Goal: Information Seeking & Learning: Understand process/instructions

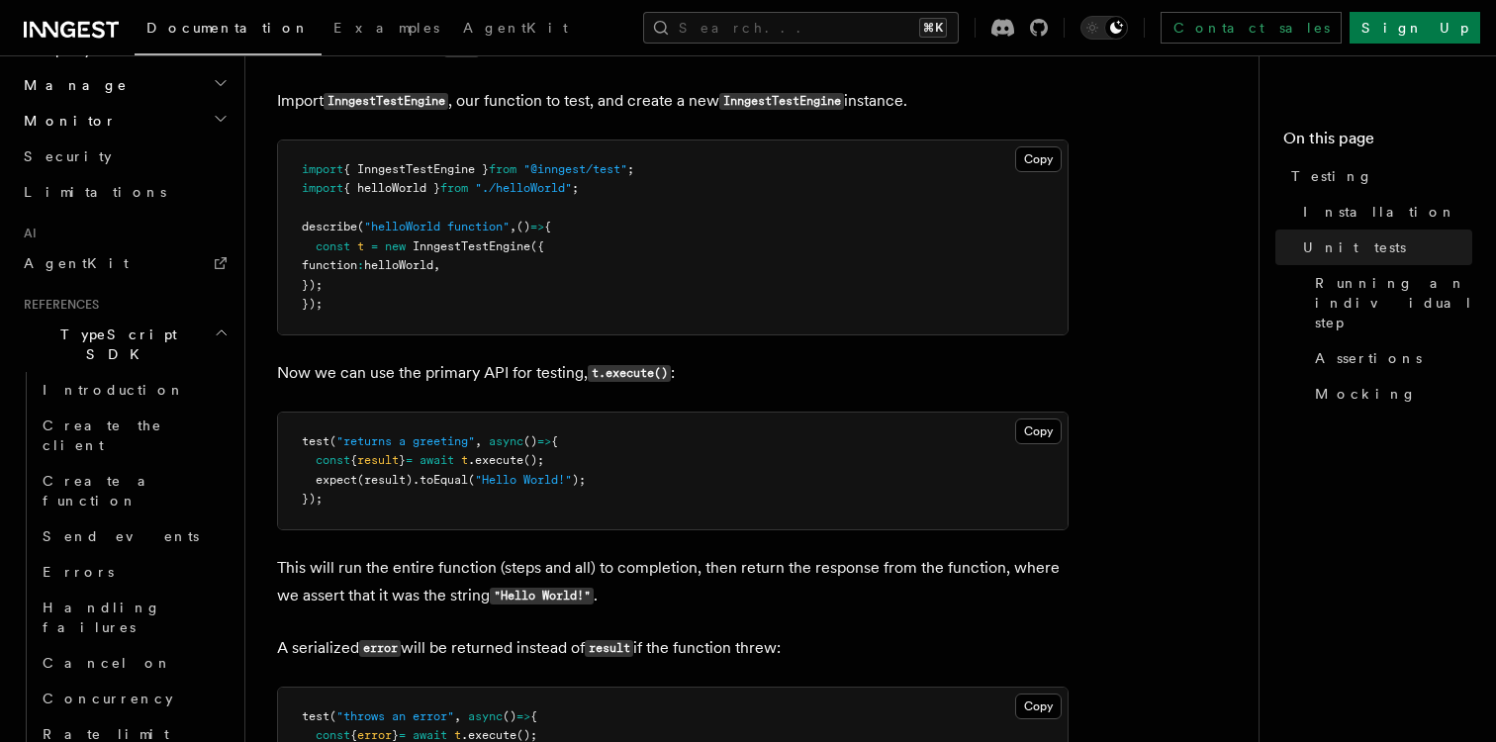
scroll to position [850, 0]
drag, startPoint x: 329, startPoint y: 313, endPoint x: 298, endPoint y: 242, distance: 76.7
click at [298, 242] on pre "import { InngestTestEngine } from "@inngest/test" ; import { helloWorld } from …" at bounding box center [673, 239] width 790 height 194
click at [353, 315] on pre "import { InngestTestEngine } from "@inngest/test" ; import { helloWorld } from …" at bounding box center [673, 239] width 790 height 194
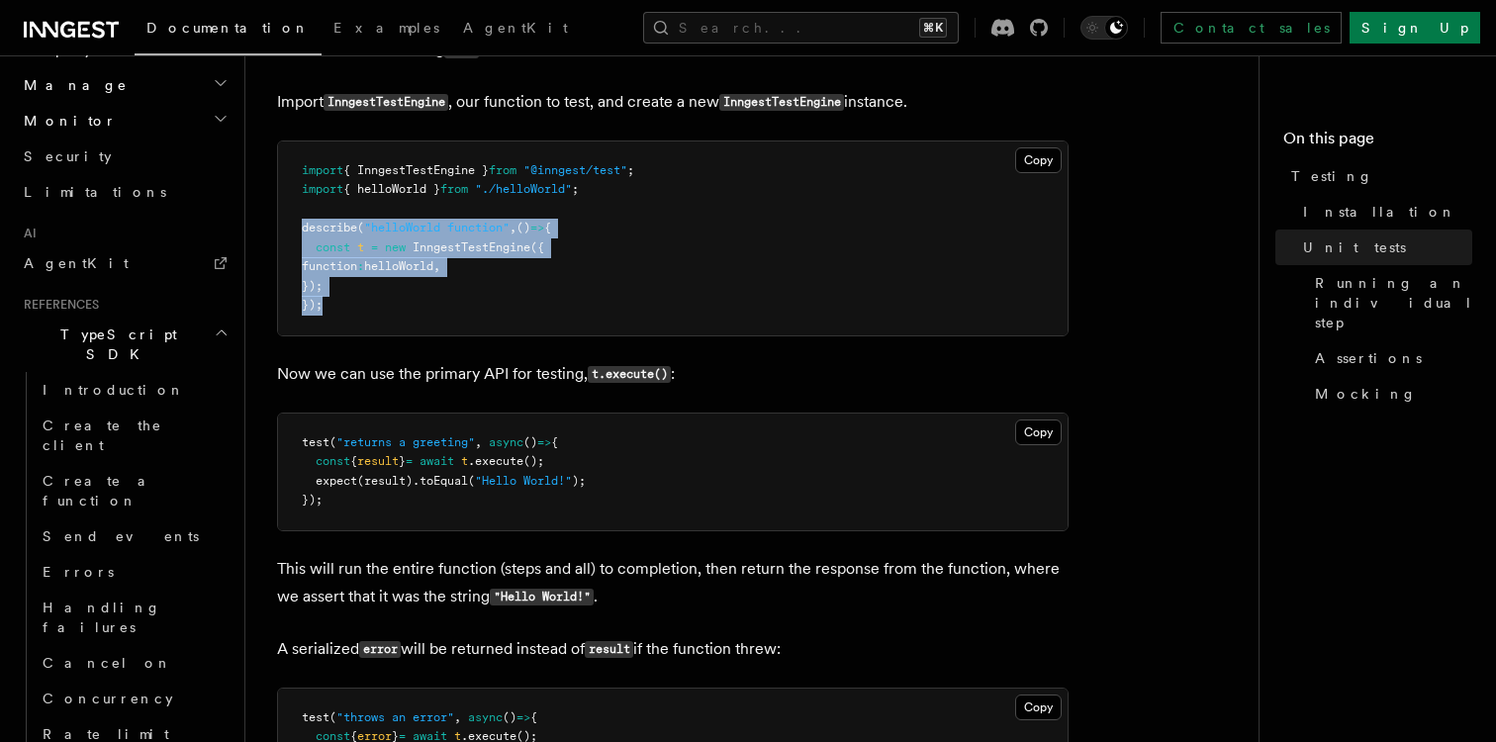
drag, startPoint x: 336, startPoint y: 312, endPoint x: 295, endPoint y: 238, distance: 84.6
click at [296, 239] on pre "import { InngestTestEngine } from "@inngest/test" ; import { helloWorld } from …" at bounding box center [673, 239] width 790 height 194
copy code "describe ( "helloWorld function" , () => { const t = new InngestTestEngine ({ f…"
click at [394, 308] on pre "import { InngestTestEngine } from "@inngest/test" ; import { helloWorld } from …" at bounding box center [673, 239] width 790 height 194
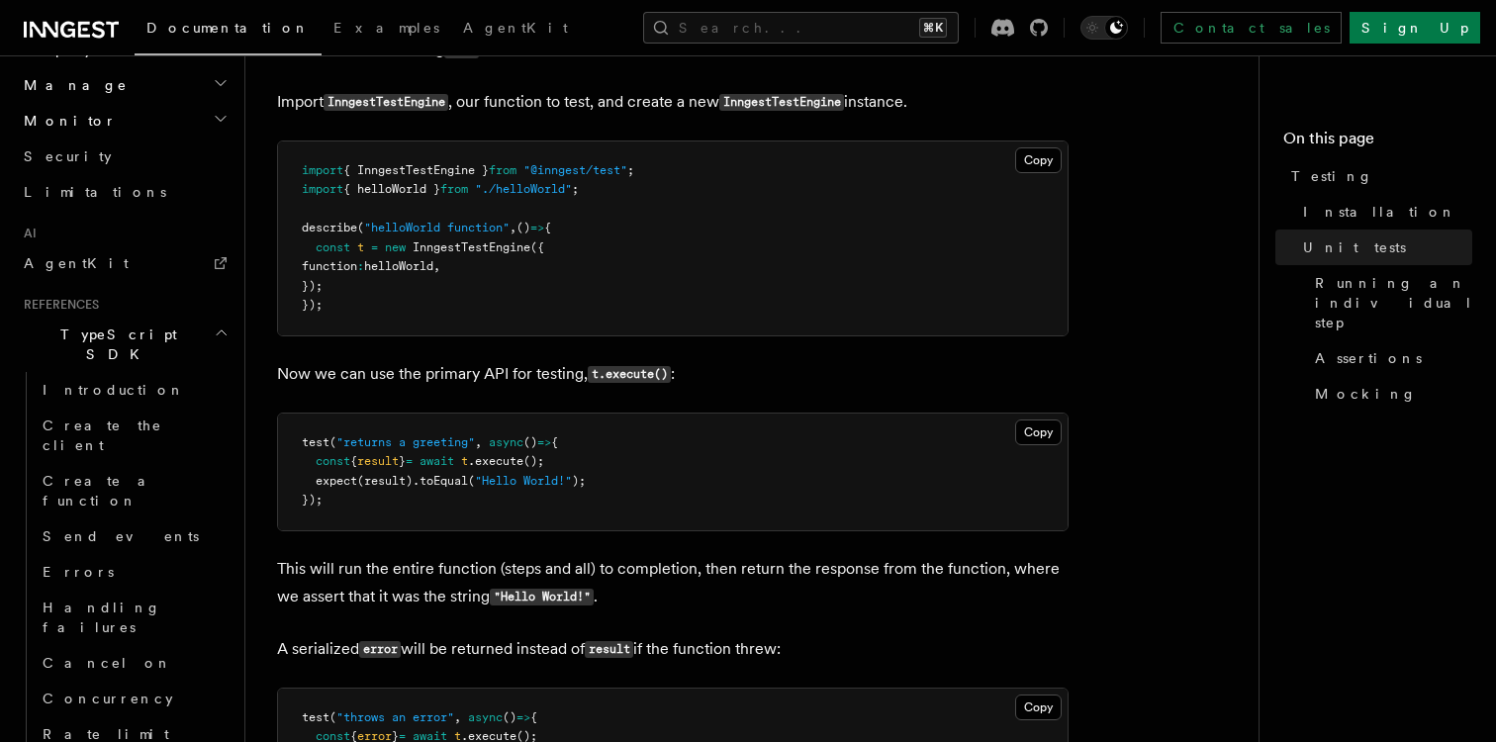
drag, startPoint x: 342, startPoint y: 288, endPoint x: 317, endPoint y: 253, distance: 43.2
click at [317, 253] on pre "import { InngestTestEngine } from "@inngest/test" ; import { helloWorld } from …" at bounding box center [673, 239] width 790 height 194
copy code "const t = new InngestTestEngine ({ function : helloWorld , });"
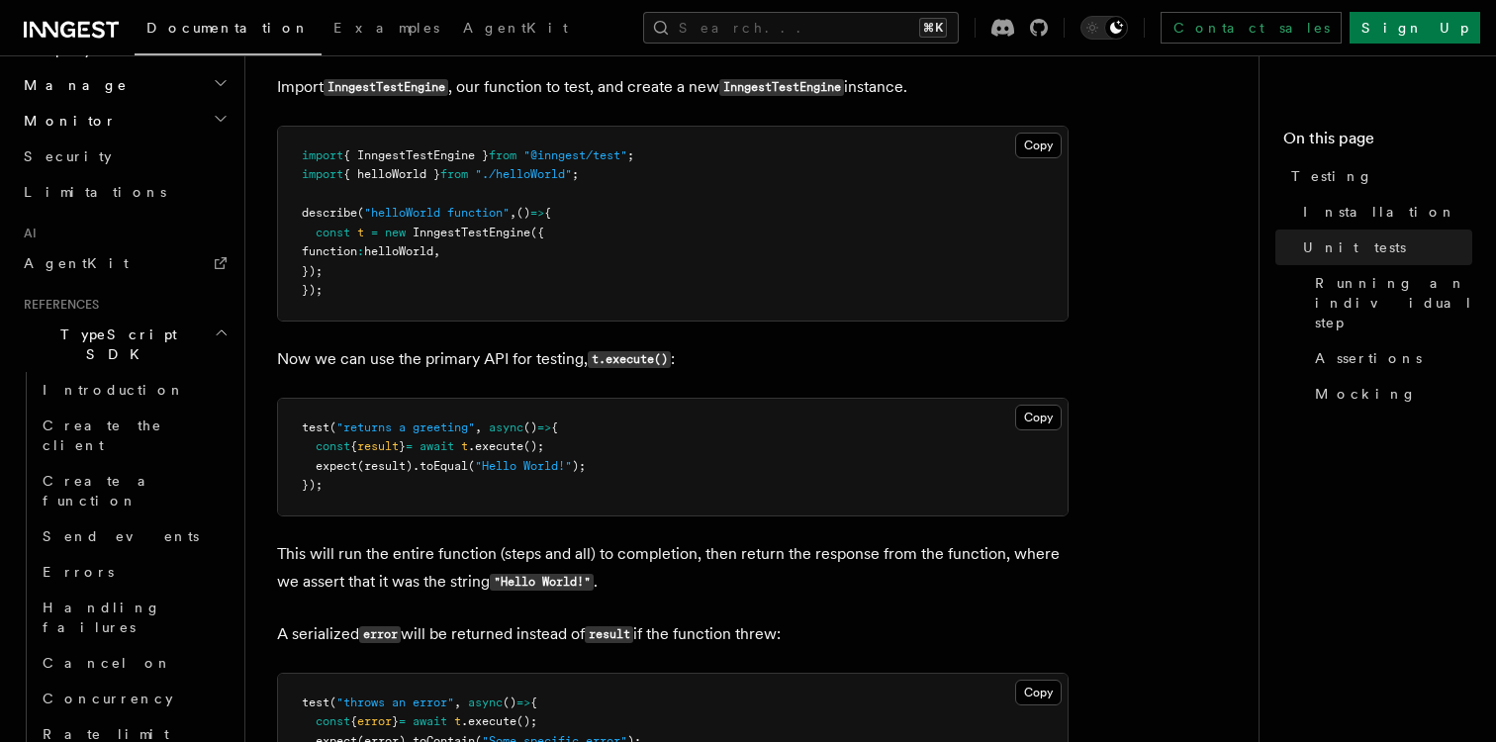
scroll to position [870, 0]
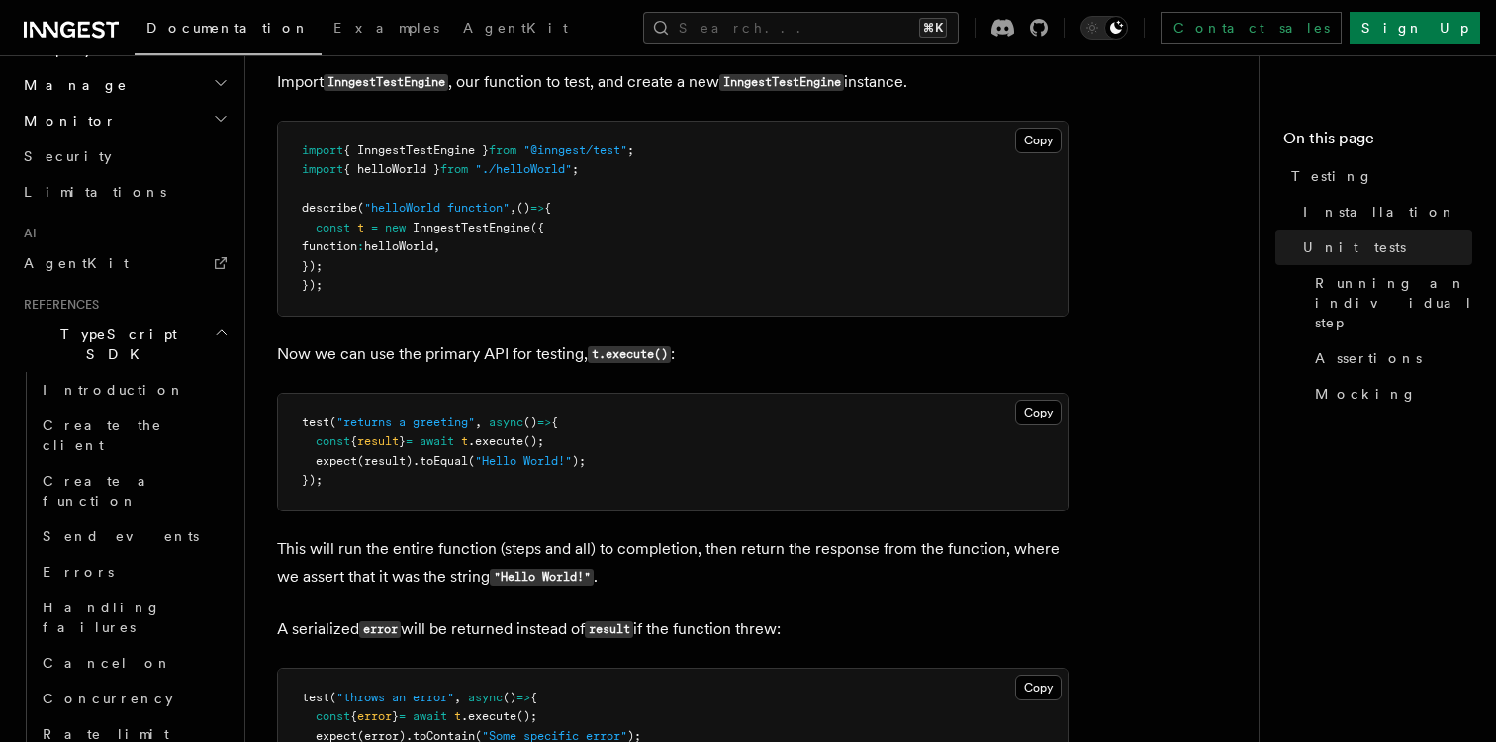
click at [605, 494] on pre "test ( "returns a greeting" , async () => { const { result } = await t .execute…" at bounding box center [673, 452] width 790 height 117
click at [524, 443] on span ".execute" at bounding box center [495, 441] width 55 height 14
copy code "const { result } = await t .execute ();"
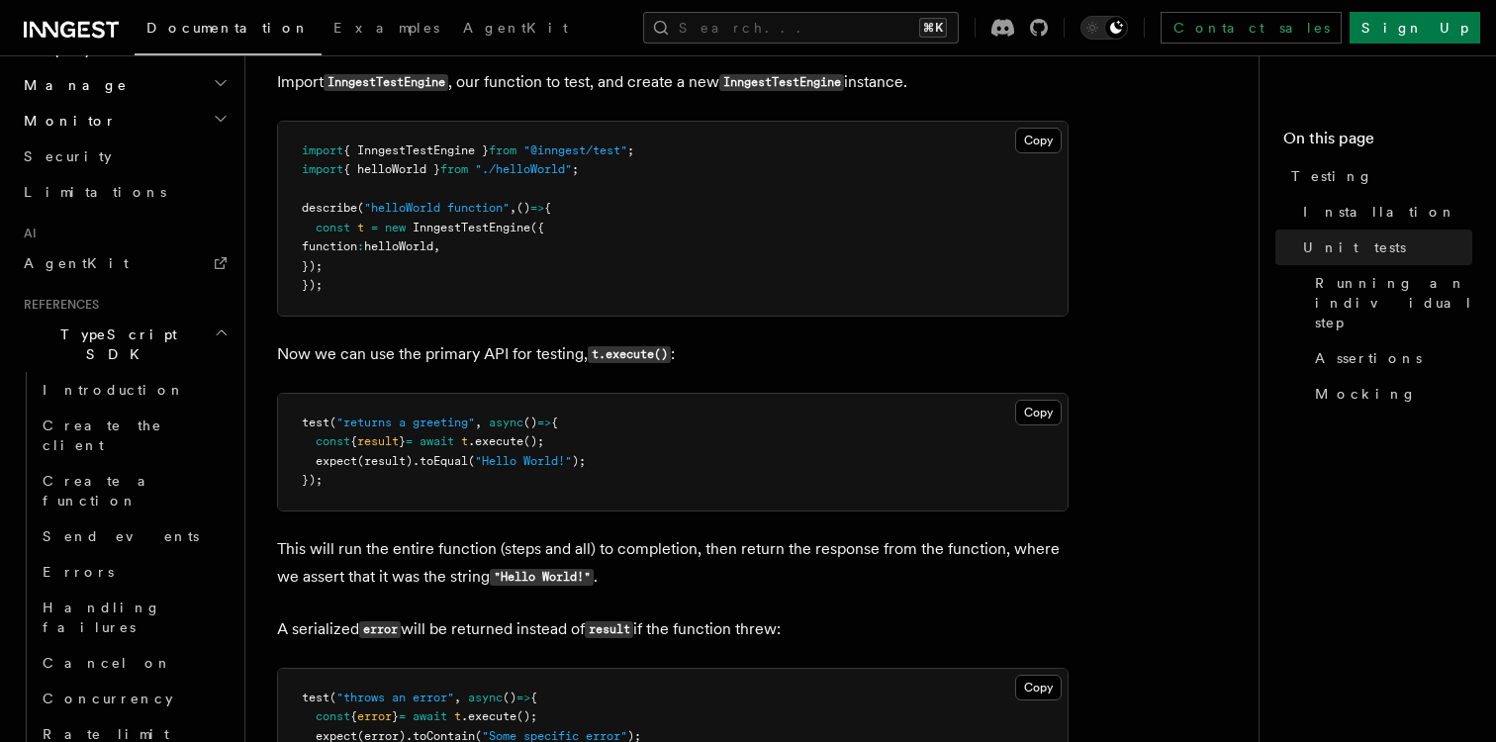
click at [611, 458] on pre "test ( "returns a greeting" , async () => { const { result } = await t .execute…" at bounding box center [673, 452] width 790 height 117
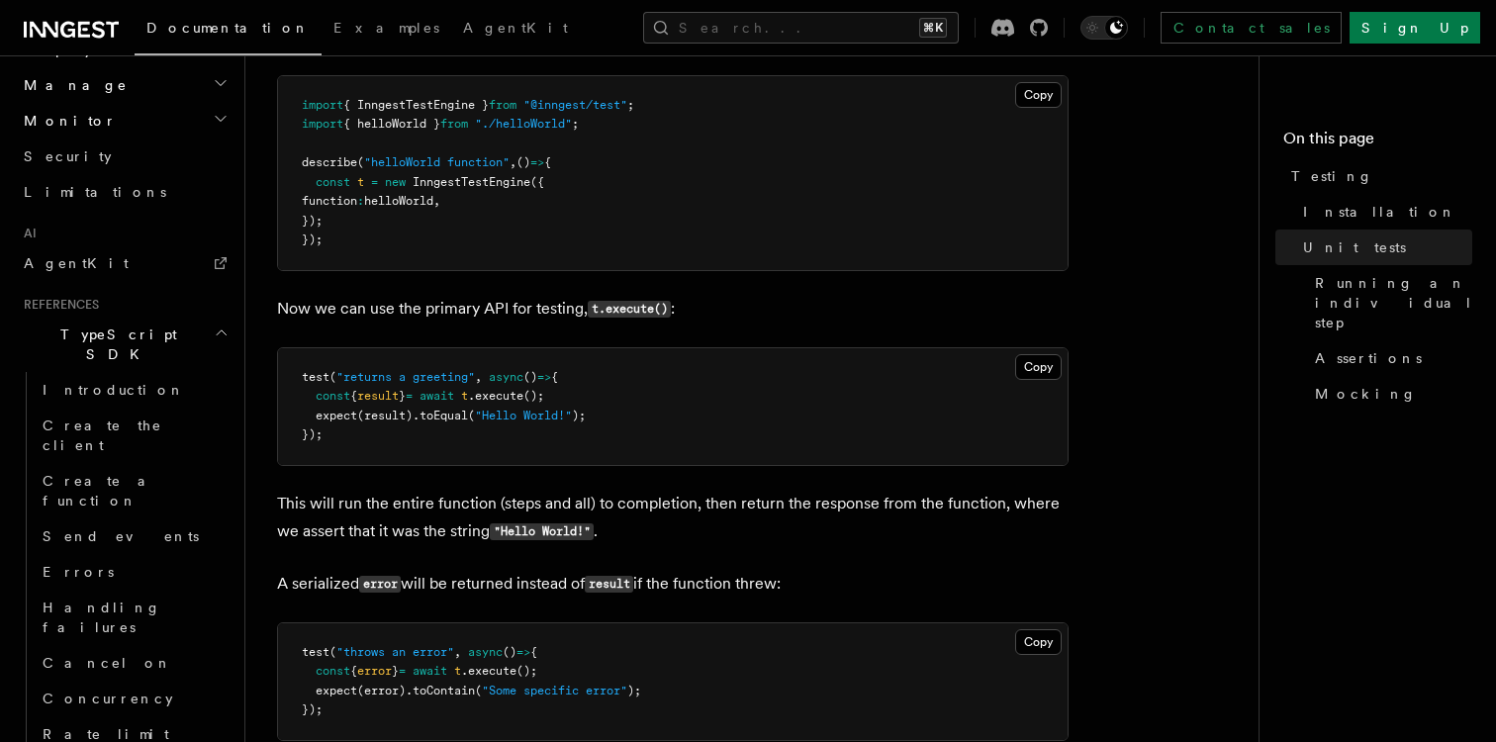
scroll to position [914, 0]
click at [1368, 384] on link "Mocking" at bounding box center [1389, 394] width 165 height 36
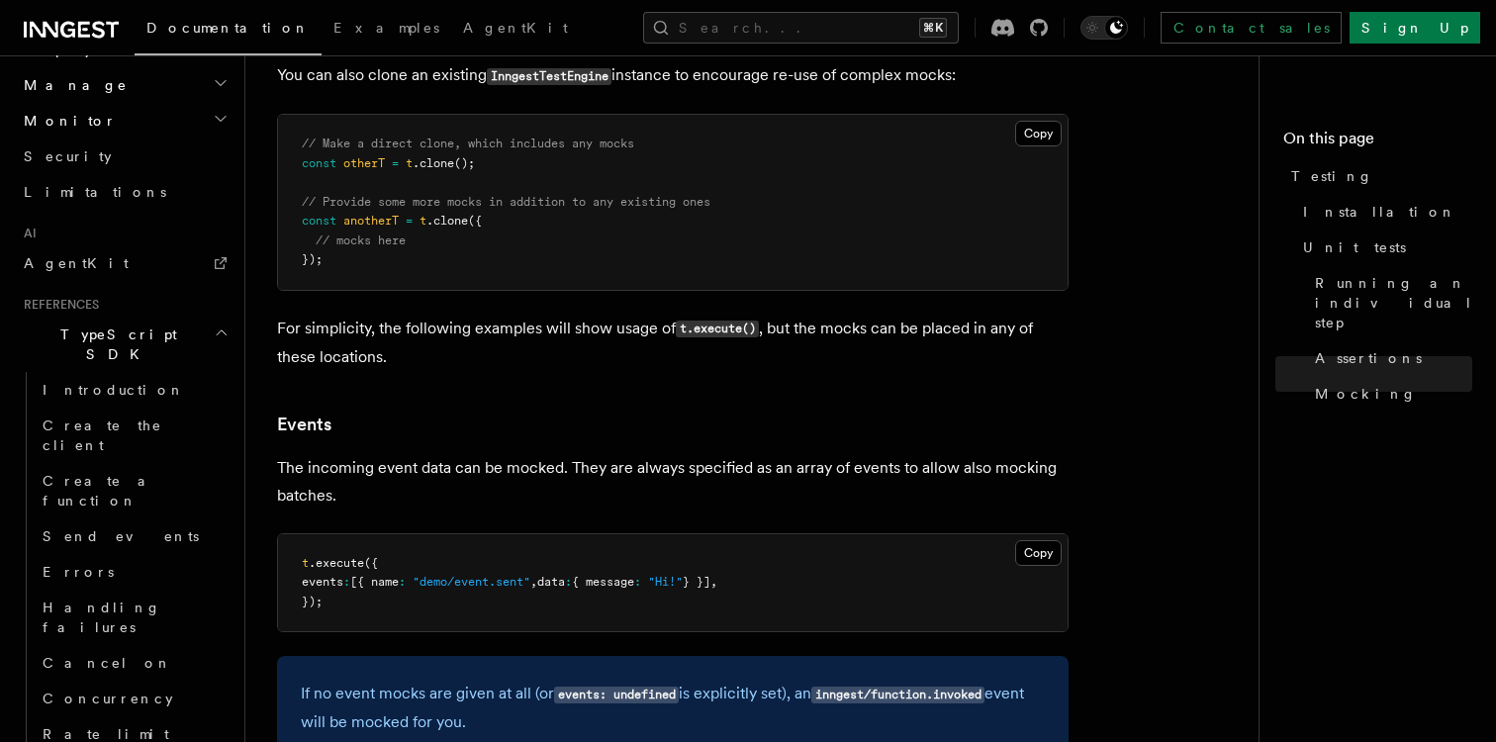
scroll to position [3795, 0]
click at [1033, 565] on button "Copy Copied" at bounding box center [1038, 552] width 47 height 26
